Goal: Transaction & Acquisition: Purchase product/service

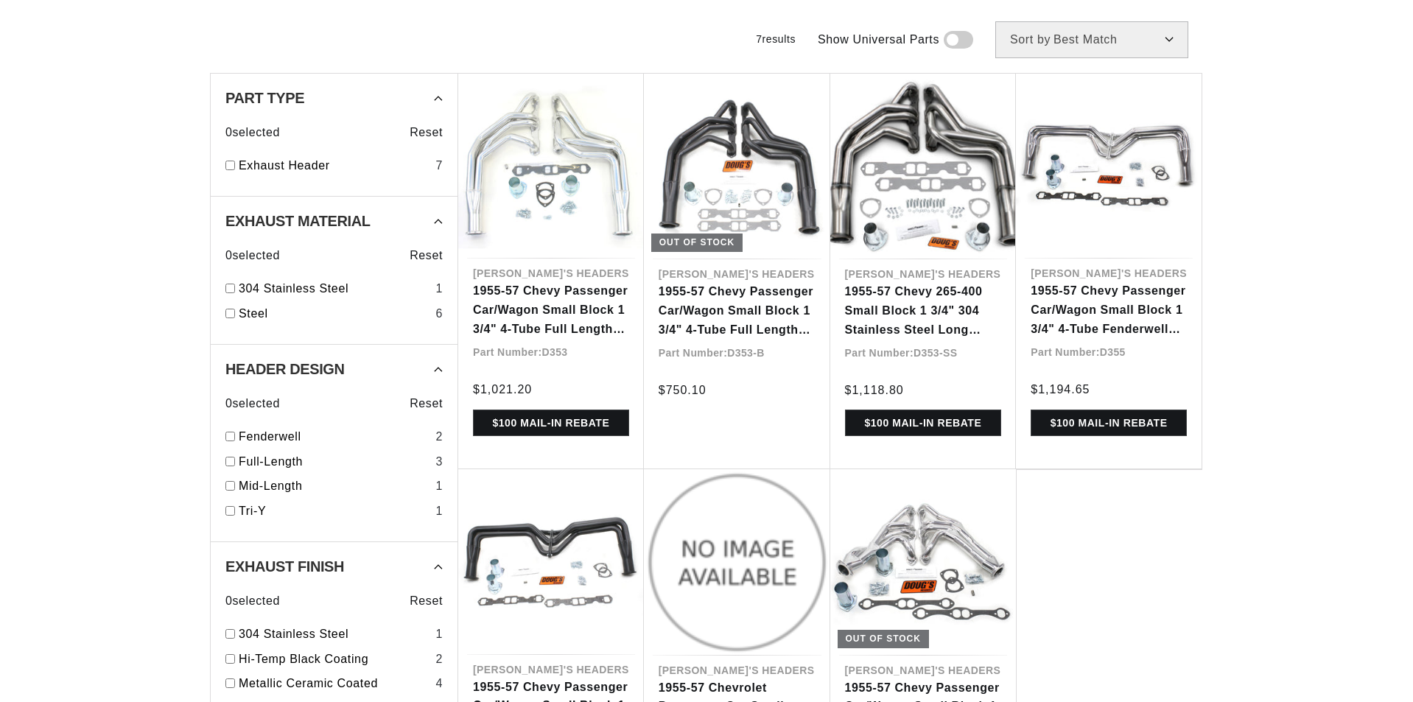
scroll to position [516, 0]
click at [290, 434] on link "Fenderwell" at bounding box center [334, 436] width 191 height 19
checkbox input "true"
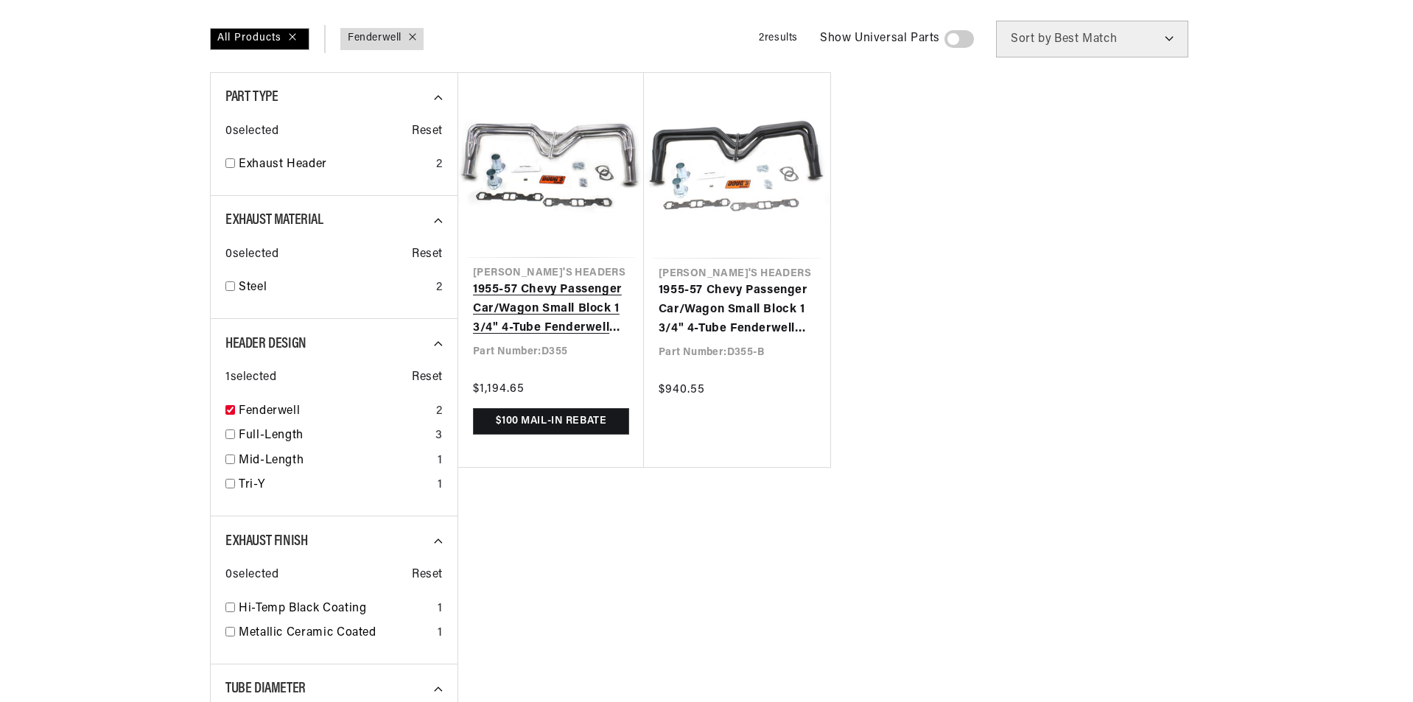
scroll to position [0, 920]
click at [606, 310] on link "1955-57 Chevy Passenger Car/Wagon Small Block 1 3/4" 4-Tube Fenderwell Header w…" at bounding box center [551, 309] width 156 height 57
